Goal: Task Accomplishment & Management: Manage account settings

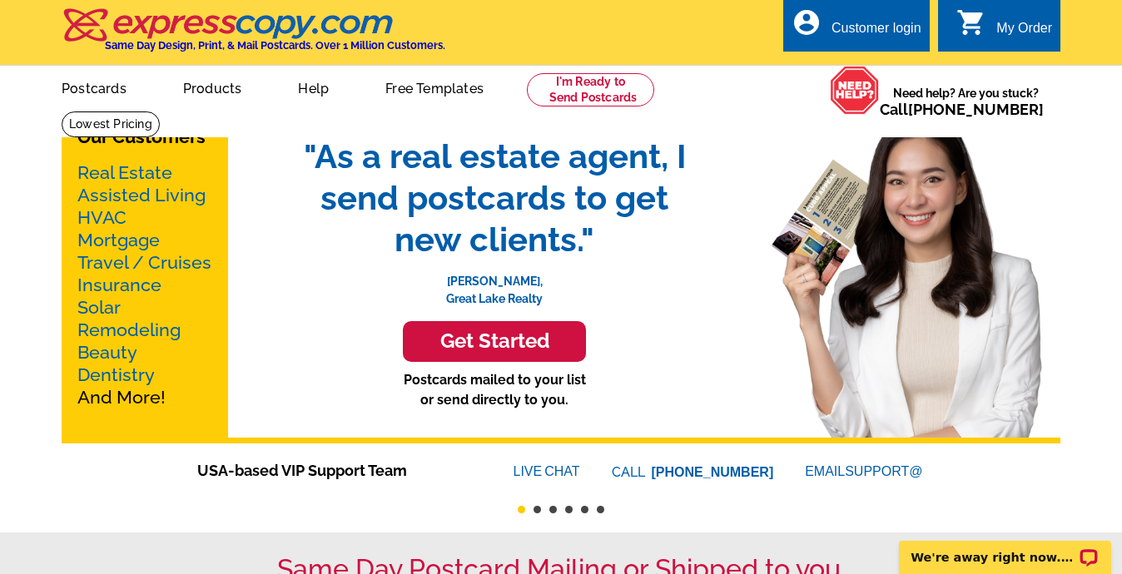
click at [868, 38] on div "Customer login" at bounding box center [877, 32] width 90 height 23
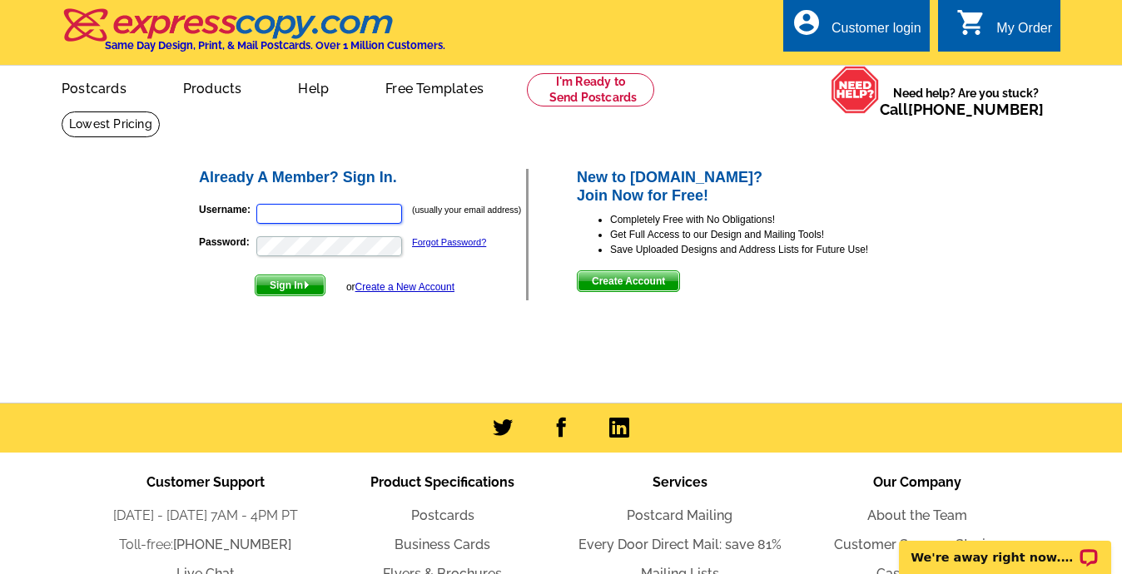
click at [325, 212] on input "Username:" at bounding box center [329, 214] width 146 height 20
type input "[EMAIL_ADDRESS][DOMAIN_NAME]"
click at [301, 287] on span "Sign In" at bounding box center [290, 286] width 69 height 20
